Goal: Browse casually: Explore the website without a specific task or goal

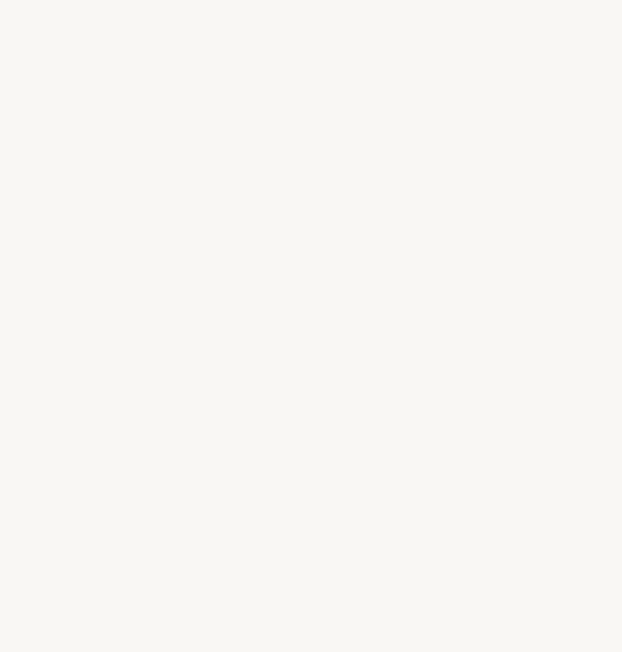
select select "CA"
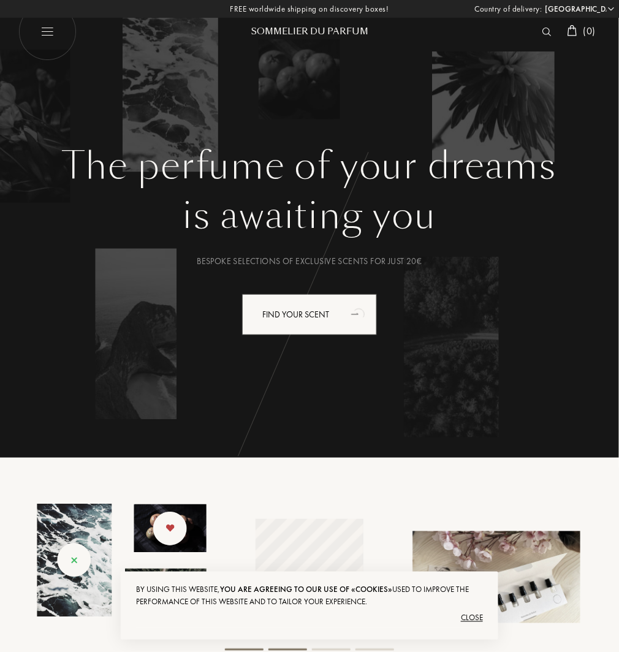
click at [51, 34] on img at bounding box center [47, 32] width 58 height 58
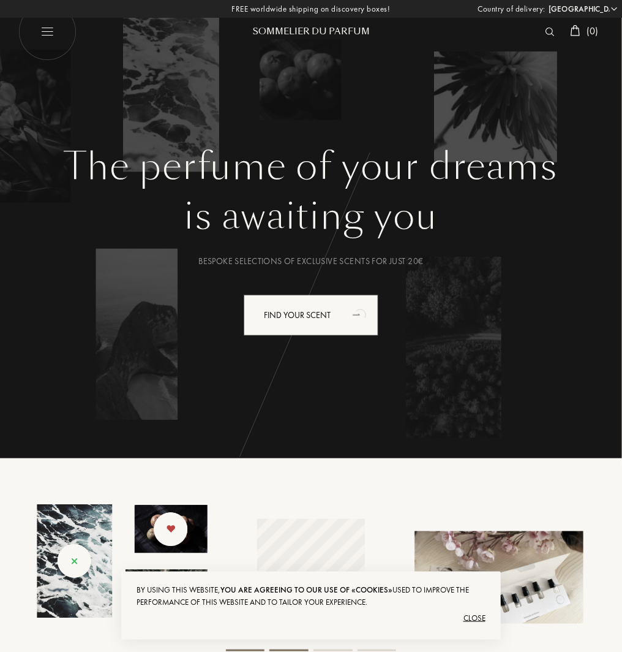
select select "CA"
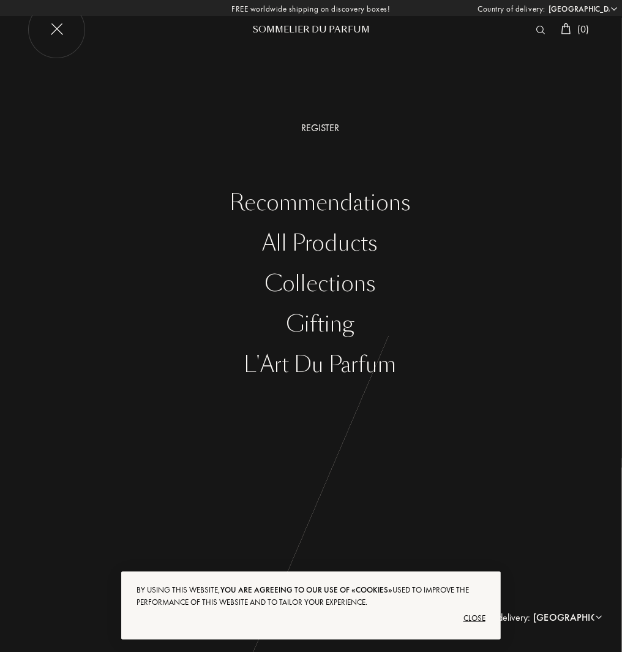
click at [304, 243] on div "All products" at bounding box center [320, 243] width 604 height 25
click at [341, 279] on div "Collections" at bounding box center [320, 283] width 604 height 25
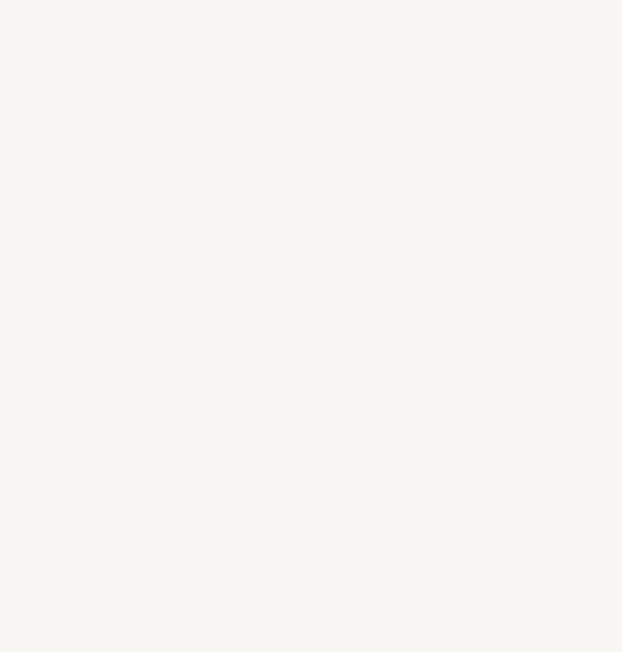
select select "CA"
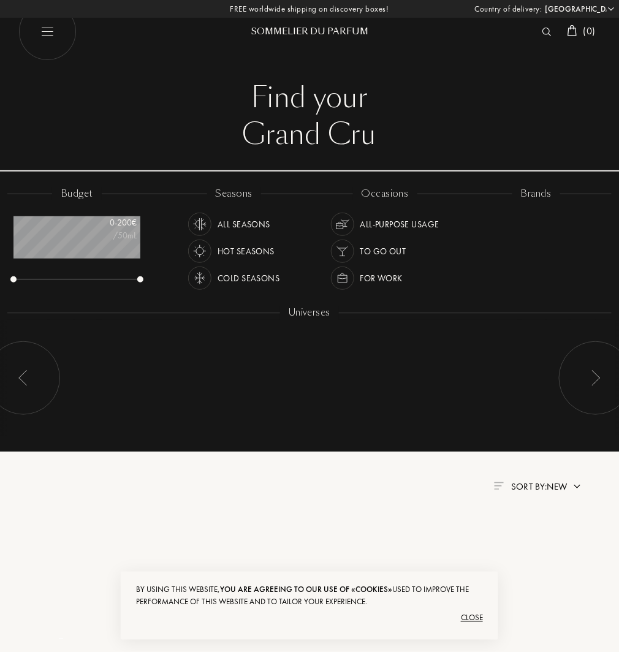
scroll to position [61, 126]
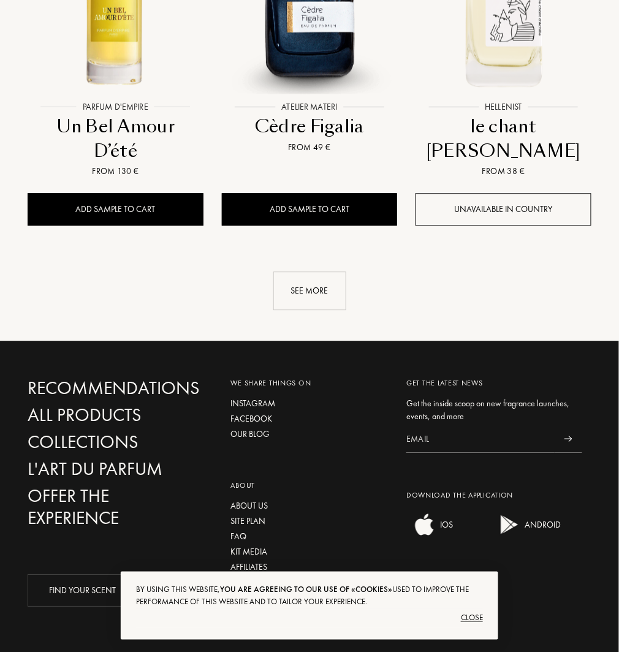
scroll to position [1610, 0]
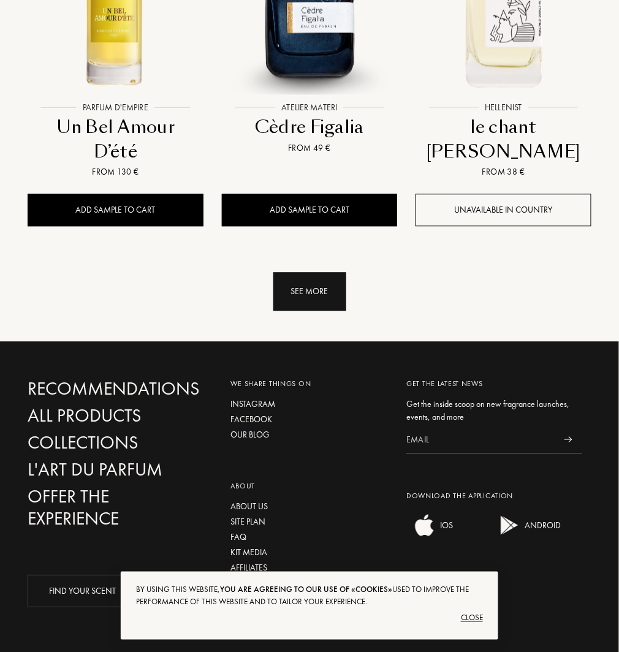
click at [312, 272] on div "See more" at bounding box center [309, 291] width 73 height 39
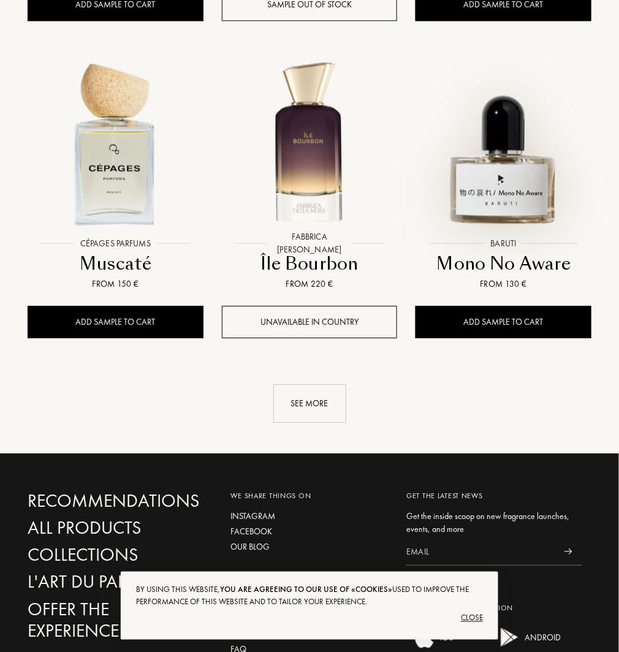
scroll to position [2823, 0]
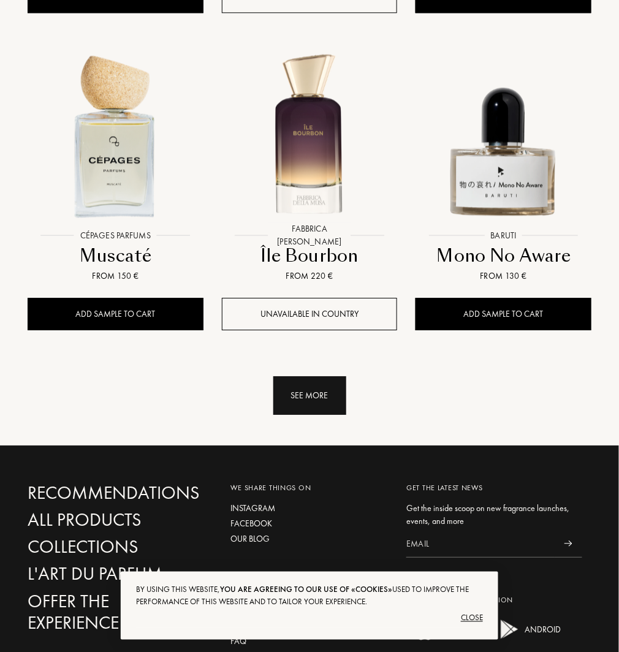
click at [315, 376] on div "See more" at bounding box center [309, 395] width 73 height 39
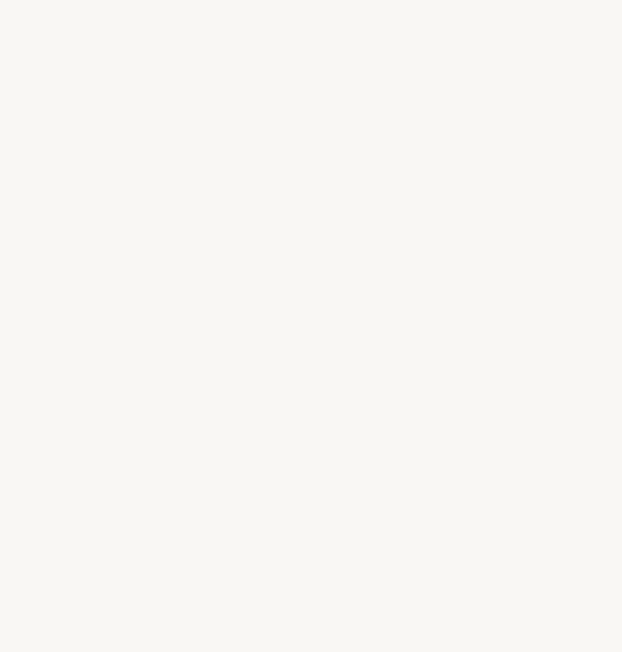
select select "CA"
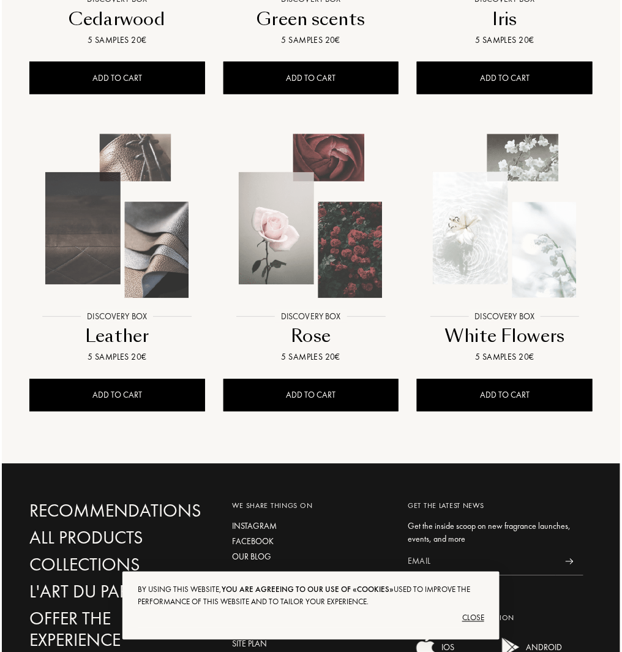
scroll to position [414, 0]
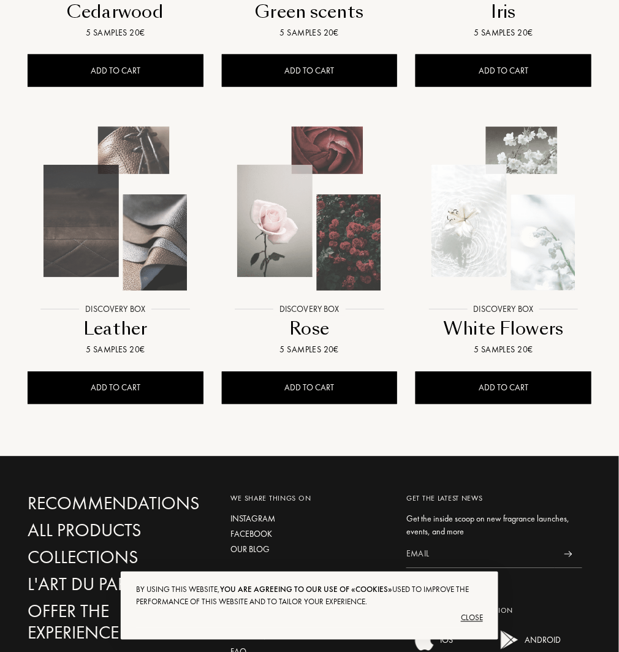
click at [154, 262] on img at bounding box center [115, 209] width 175 height 175
